Goal: Register for event/course

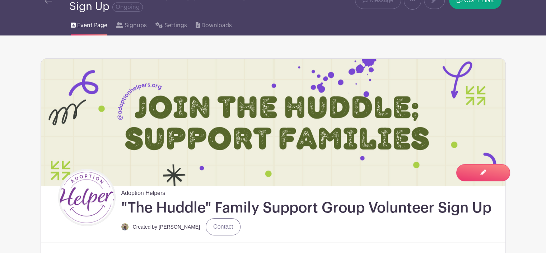
scroll to position [14, 0]
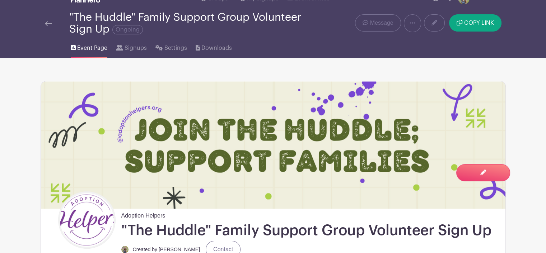
click at [49, 27] on link at bounding box center [48, 23] width 7 height 9
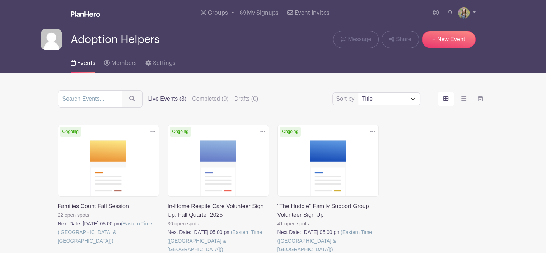
click at [168, 253] on link at bounding box center [168, 254] width 0 height 0
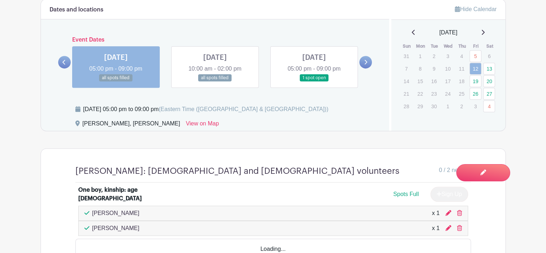
scroll to position [446, 0]
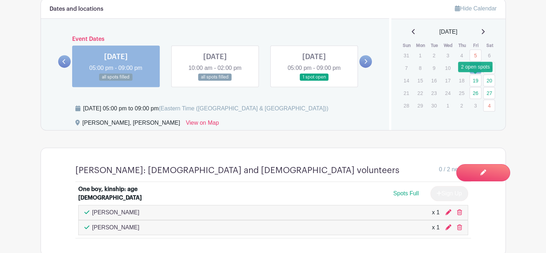
click at [478, 82] on link "19" at bounding box center [475, 81] width 12 height 12
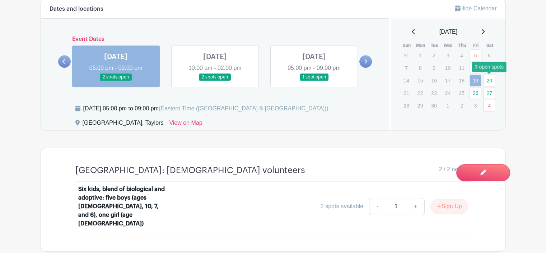
click at [490, 80] on link "20" at bounding box center [489, 81] width 12 height 12
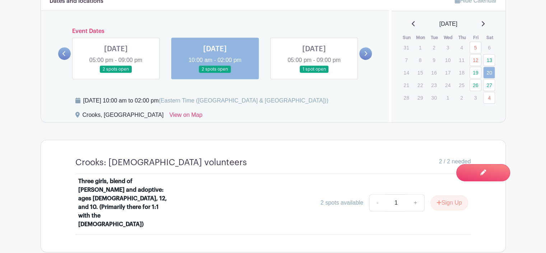
scroll to position [432, 0]
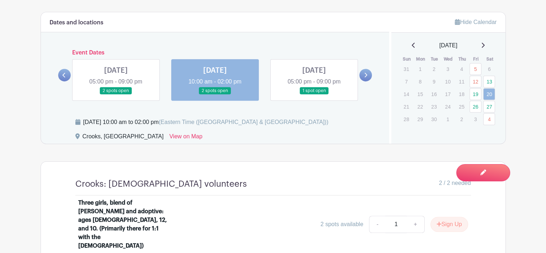
click at [314, 95] on link at bounding box center [314, 95] width 0 height 0
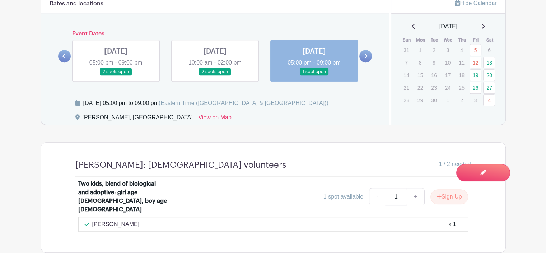
scroll to position [450, 0]
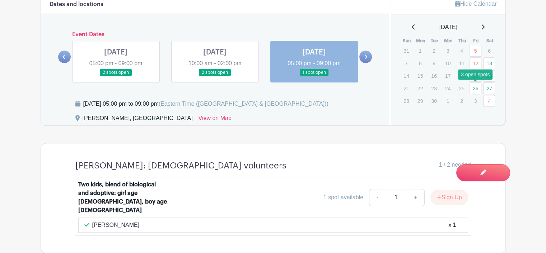
click at [475, 88] on link "26" at bounding box center [475, 89] width 12 height 12
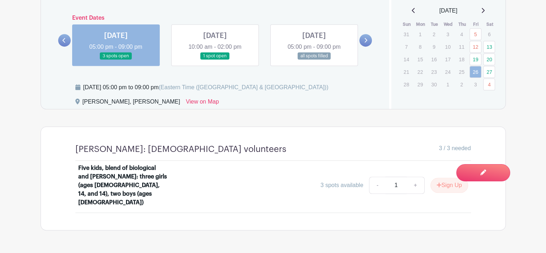
scroll to position [467, 0]
click at [215, 60] on link at bounding box center [215, 60] width 0 height 0
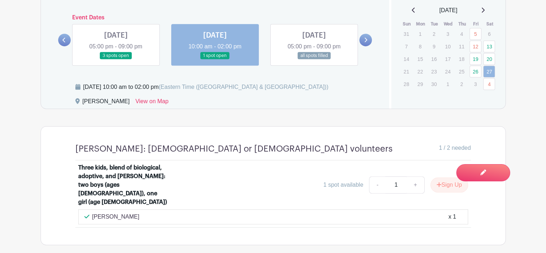
click at [314, 60] on link at bounding box center [314, 60] width 0 height 0
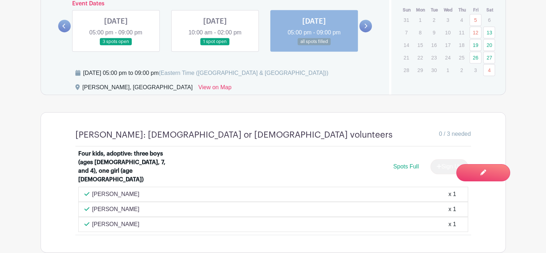
scroll to position [482, 0]
click at [366, 28] on link at bounding box center [365, 25] width 13 height 13
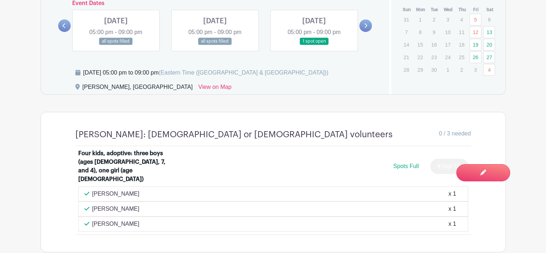
click at [116, 45] on link at bounding box center [116, 45] width 0 height 0
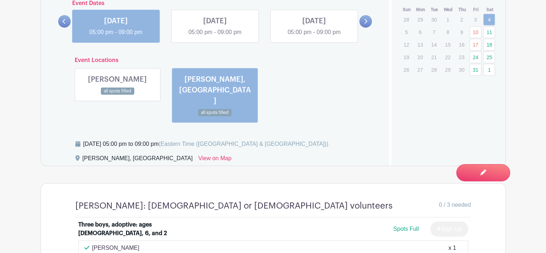
click at [117, 95] on link at bounding box center [117, 95] width 0 height 0
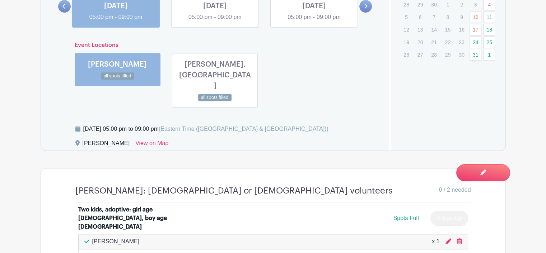
scroll to position [496, 0]
click at [215, 102] on link at bounding box center [215, 102] width 0 height 0
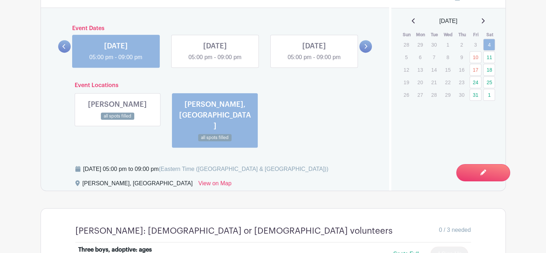
scroll to position [439, 0]
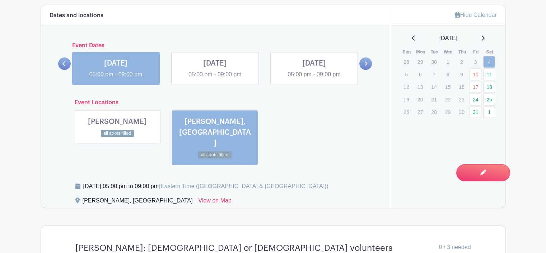
click at [215, 79] on link at bounding box center [215, 79] width 0 height 0
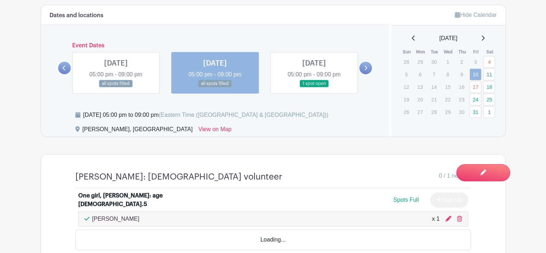
click at [215, 88] on link at bounding box center [215, 88] width 0 height 0
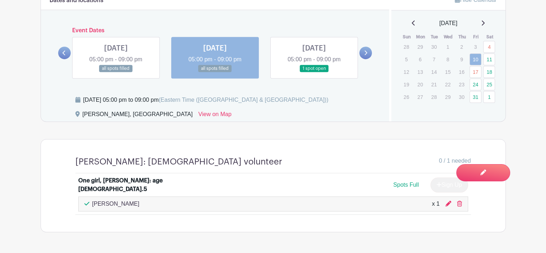
scroll to position [455, 0]
click at [314, 72] on link at bounding box center [314, 72] width 0 height 0
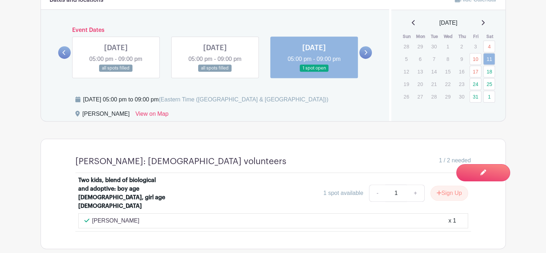
click at [369, 52] on link at bounding box center [365, 52] width 13 height 13
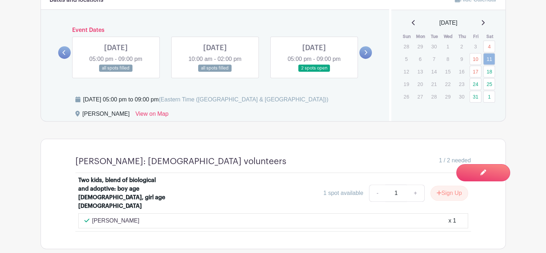
click at [116, 72] on link at bounding box center [116, 72] width 0 height 0
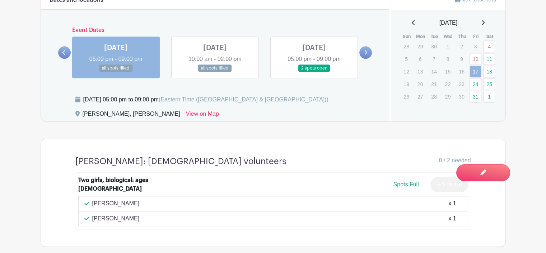
click at [215, 72] on link at bounding box center [215, 72] width 0 height 0
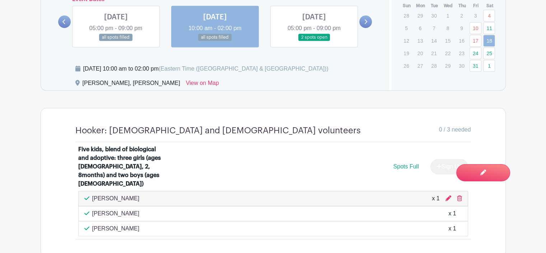
scroll to position [486, 0]
click at [314, 41] on link at bounding box center [314, 41] width 0 height 0
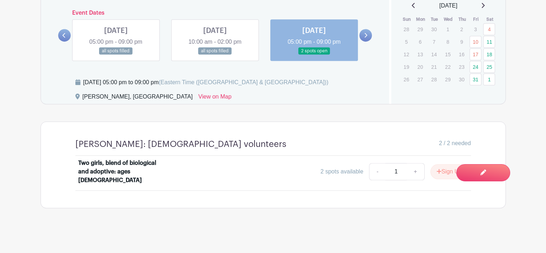
scroll to position [463, 0]
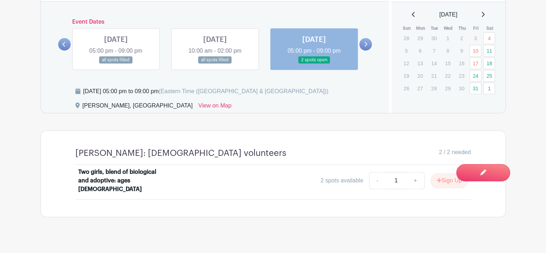
click at [366, 45] on icon at bounding box center [365, 44] width 3 height 5
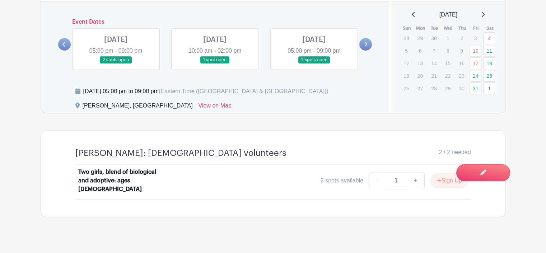
click at [116, 64] on link at bounding box center [116, 64] width 0 height 0
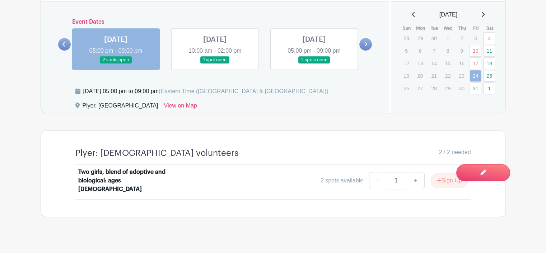
click at [215, 64] on link at bounding box center [215, 64] width 0 height 0
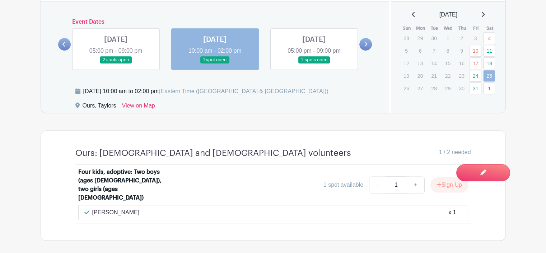
click at [314, 64] on link at bounding box center [314, 64] width 0 height 0
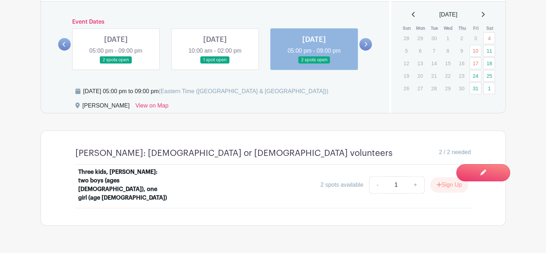
click at [365, 45] on icon at bounding box center [365, 44] width 3 height 5
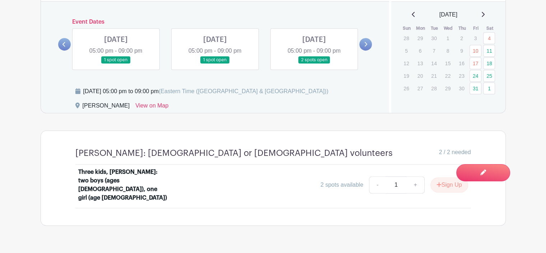
click at [116, 64] on link at bounding box center [116, 64] width 0 height 0
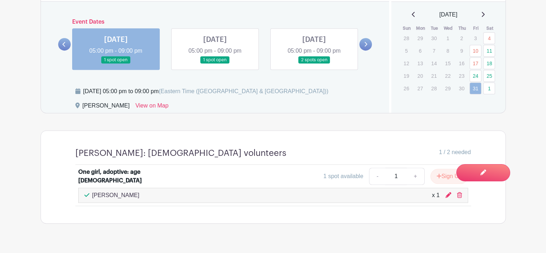
click at [215, 64] on link at bounding box center [215, 64] width 0 height 0
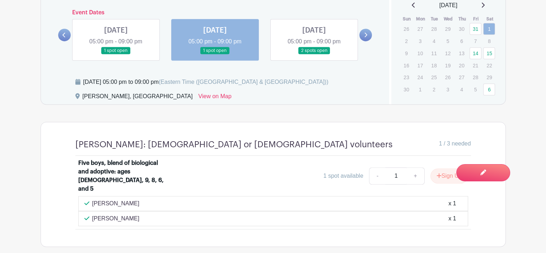
scroll to position [472, 0]
click at [314, 55] on link at bounding box center [314, 55] width 0 height 0
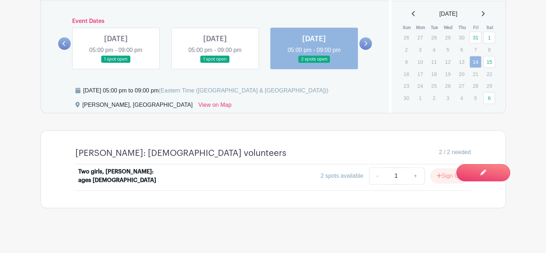
scroll to position [463, 0]
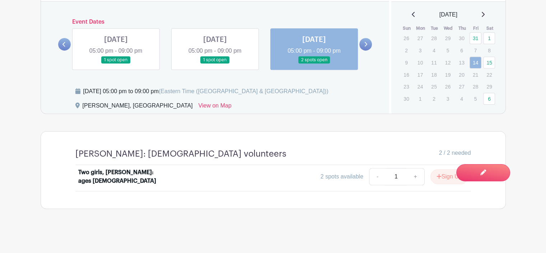
click at [365, 47] on link at bounding box center [365, 44] width 13 height 13
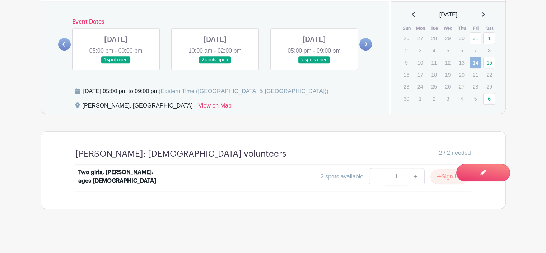
click at [116, 64] on link at bounding box center [116, 64] width 0 height 0
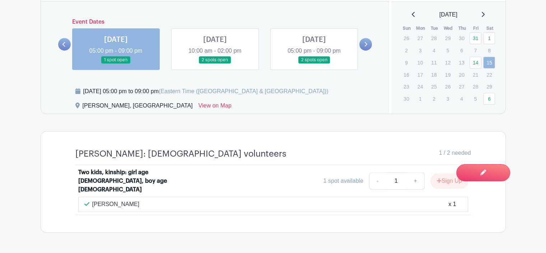
click at [215, 64] on link at bounding box center [215, 64] width 0 height 0
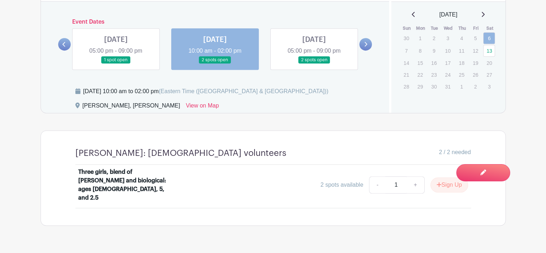
click at [314, 64] on link at bounding box center [314, 64] width 0 height 0
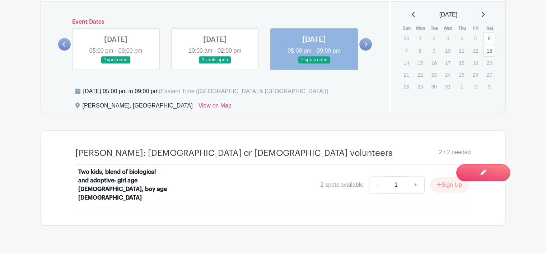
click at [366, 45] on icon at bounding box center [366, 44] width 3 height 5
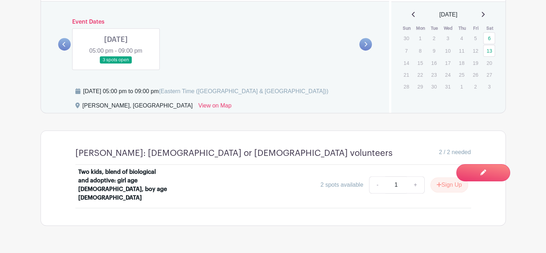
click at [61, 47] on link at bounding box center [64, 44] width 13 height 13
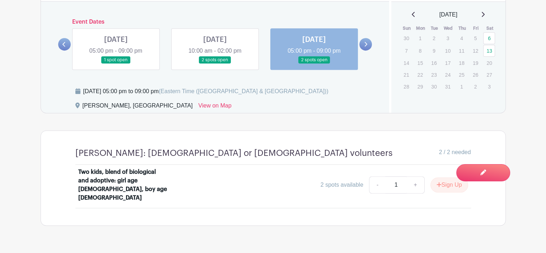
click at [61, 47] on link at bounding box center [64, 44] width 13 height 13
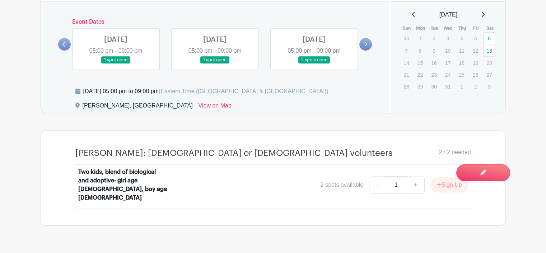
click at [61, 47] on link at bounding box center [64, 44] width 13 height 13
click at [63, 47] on link at bounding box center [64, 44] width 13 height 13
click at [215, 64] on link at bounding box center [215, 64] width 0 height 0
